Goal: Navigation & Orientation: Find specific page/section

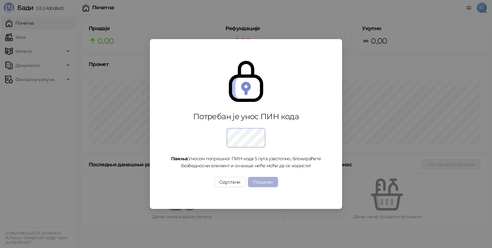
click at [262, 185] on button "Пошаљи" at bounding box center [263, 182] width 30 height 10
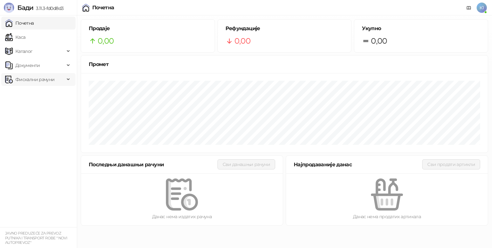
click at [26, 79] on span "Фискални рачуни" at bounding box center [34, 79] width 39 height 13
click at [33, 92] on link "Издати рачуни" at bounding box center [29, 93] width 43 height 13
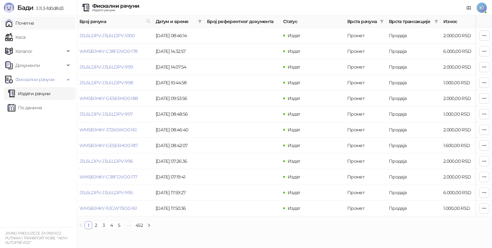
click at [26, 25] on link "Почетна" at bounding box center [19, 23] width 29 height 13
